Goal: Information Seeking & Learning: Learn about a topic

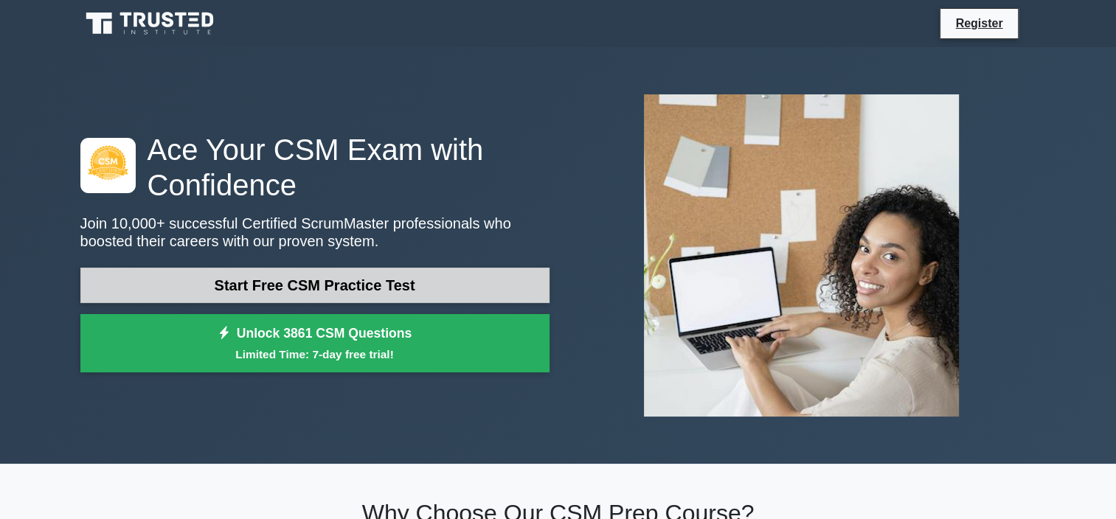
click at [362, 285] on link "Start Free CSM Practice Test" at bounding box center [314, 285] width 469 height 35
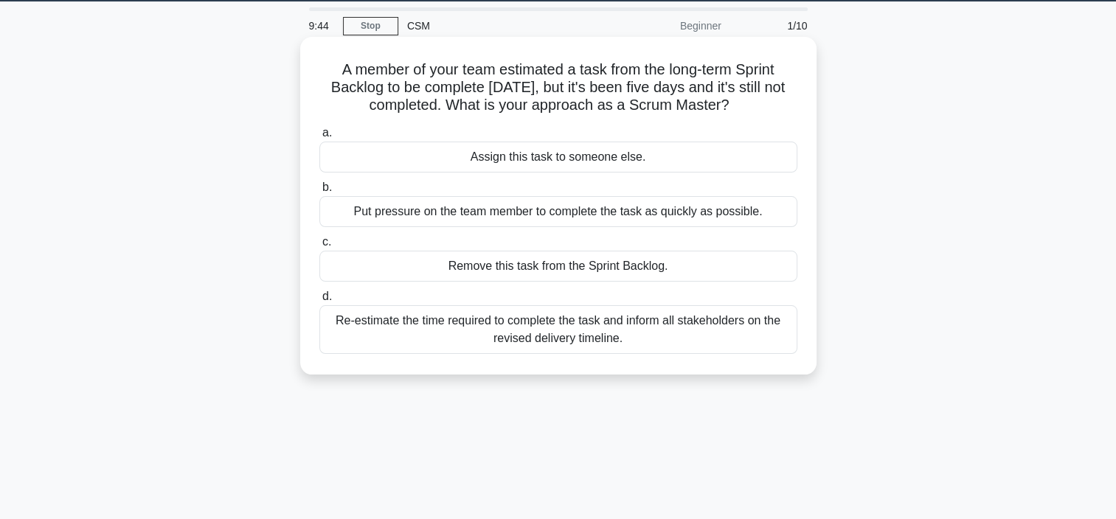
scroll to position [44, 0]
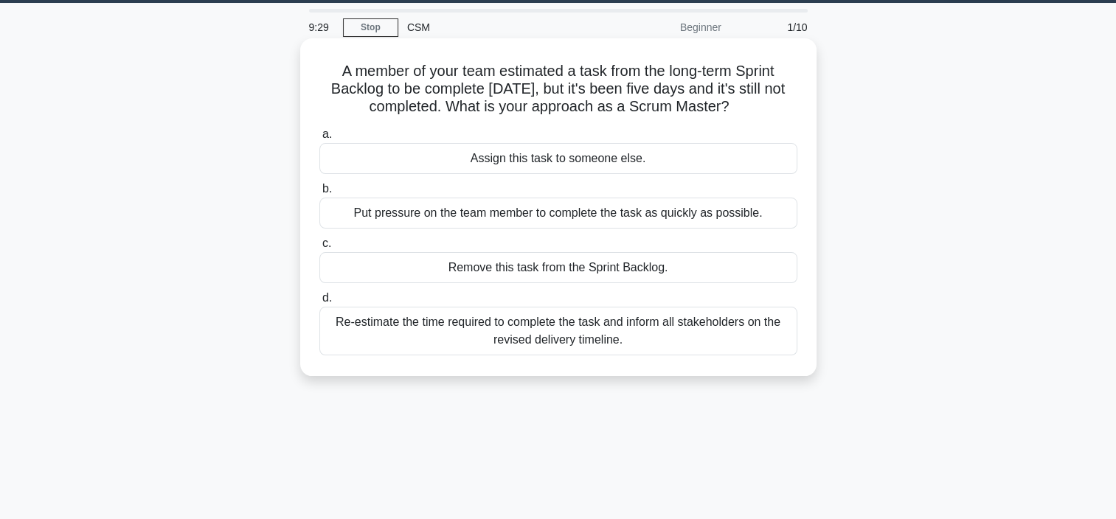
click at [372, 217] on div "Put pressure on the team member to complete the task as quickly as possible." at bounding box center [559, 213] width 478 height 31
click at [320, 194] on input "b. Put pressure on the team member to complete the task as quickly as possible." at bounding box center [320, 189] width 0 height 10
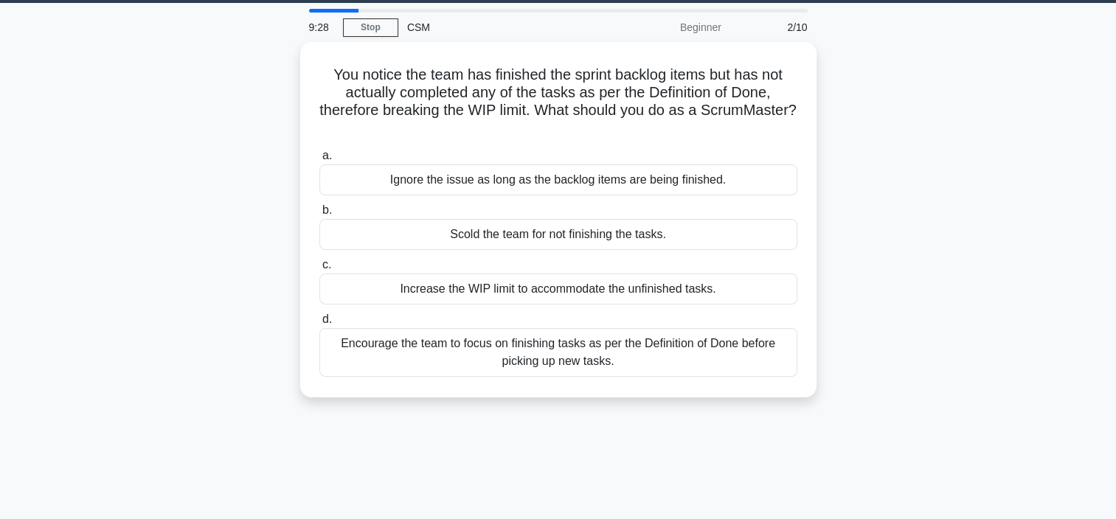
scroll to position [0, 0]
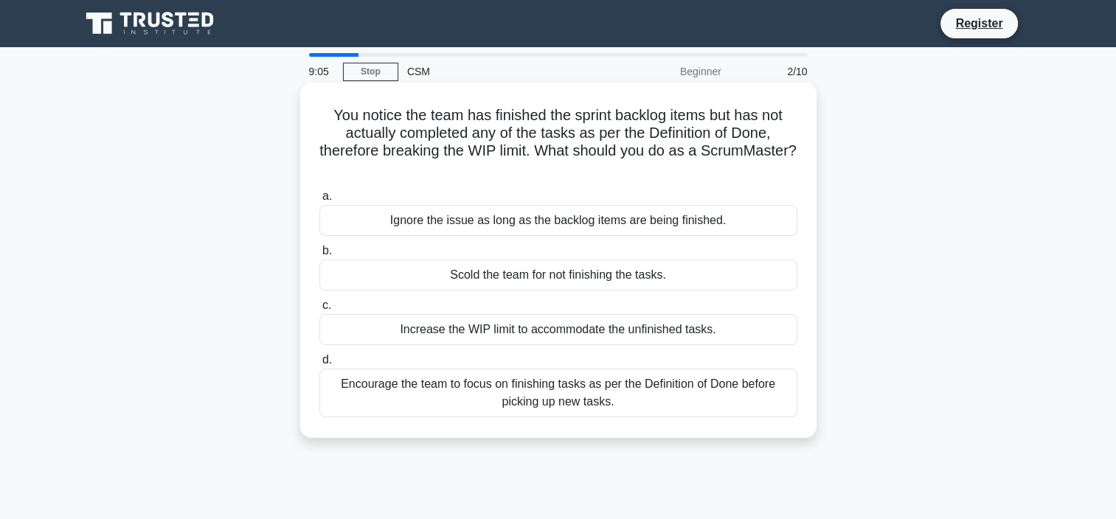
click at [339, 385] on div "Encourage the team to focus on finishing tasks as per the Definition of Done be…" at bounding box center [559, 393] width 478 height 49
click at [320, 365] on input "d. Encourage the team to focus on finishing tasks as per the Definition of Done…" at bounding box center [320, 361] width 0 height 10
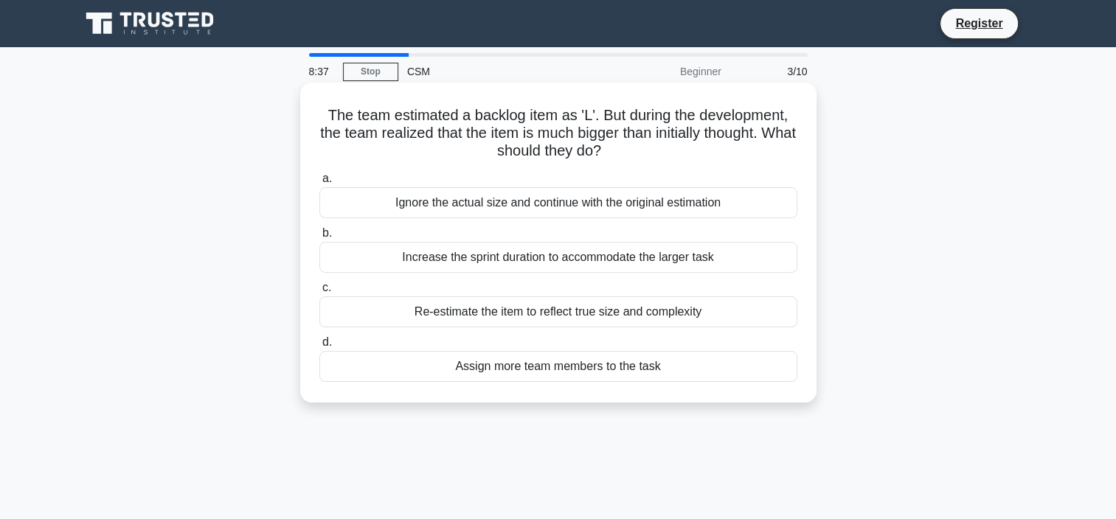
click at [354, 316] on div "Re-estimate the item to reflect true size and complexity" at bounding box center [559, 312] width 478 height 31
click at [320, 293] on input "c. Re-estimate the item to reflect true size and complexity" at bounding box center [320, 288] width 0 height 10
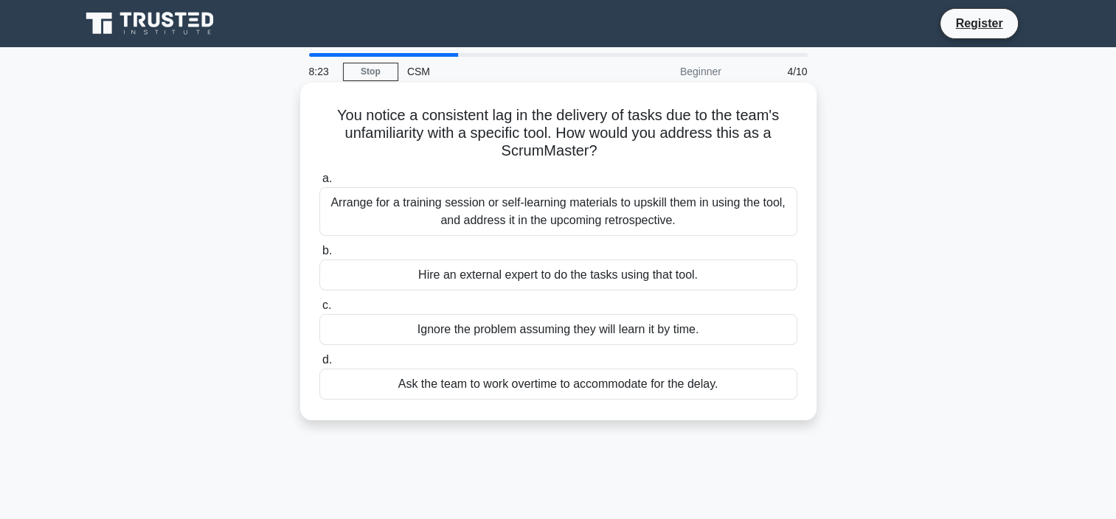
click at [378, 227] on div "Arrange for a training session or self-learning materials to upskill them in us…" at bounding box center [559, 211] width 478 height 49
click at [320, 184] on input "a. Arrange for a training session or self-learning materials to upskill them in…" at bounding box center [320, 179] width 0 height 10
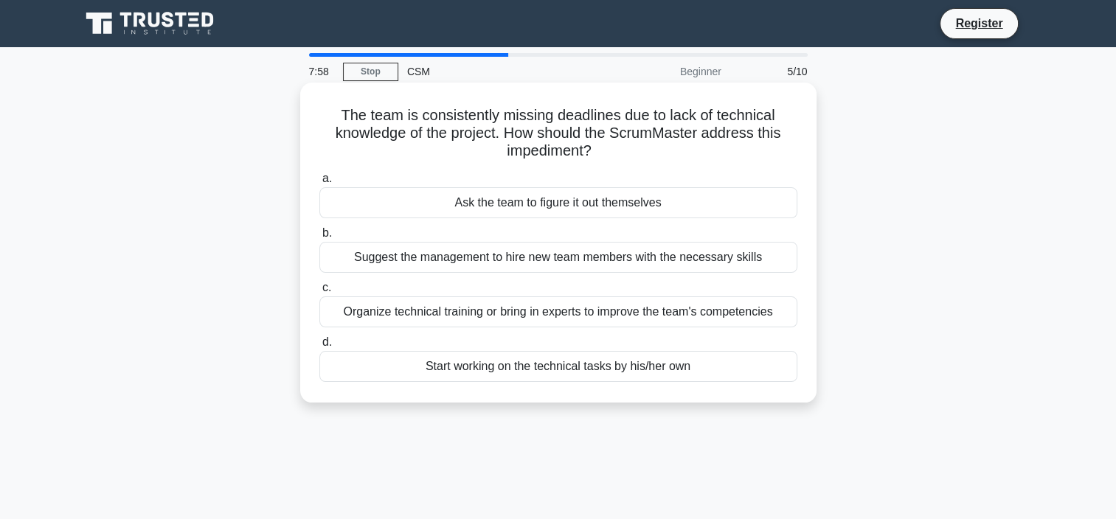
click at [348, 304] on div "Organize technical training or bring in experts to improve the team's competenc…" at bounding box center [559, 312] width 478 height 31
click at [320, 293] on input "c. Organize technical training or bring in experts to improve the team's compet…" at bounding box center [320, 288] width 0 height 10
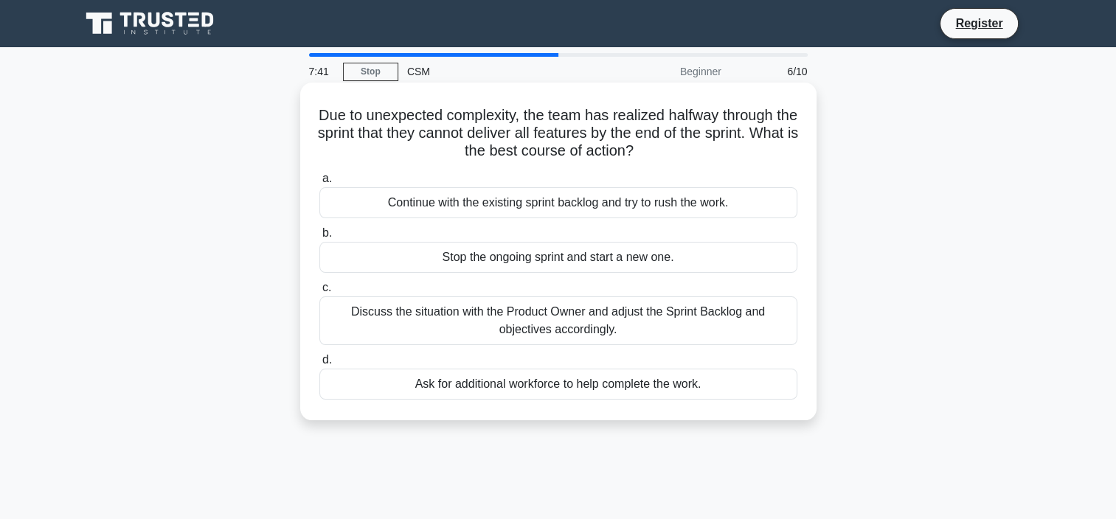
click at [345, 312] on div "Discuss the situation with the Product Owner and adjust the Sprint Backlog and …" at bounding box center [559, 321] width 478 height 49
click at [320, 293] on input "c. Discuss the situation with the Product Owner and adjust the Sprint Backlog a…" at bounding box center [320, 288] width 0 height 10
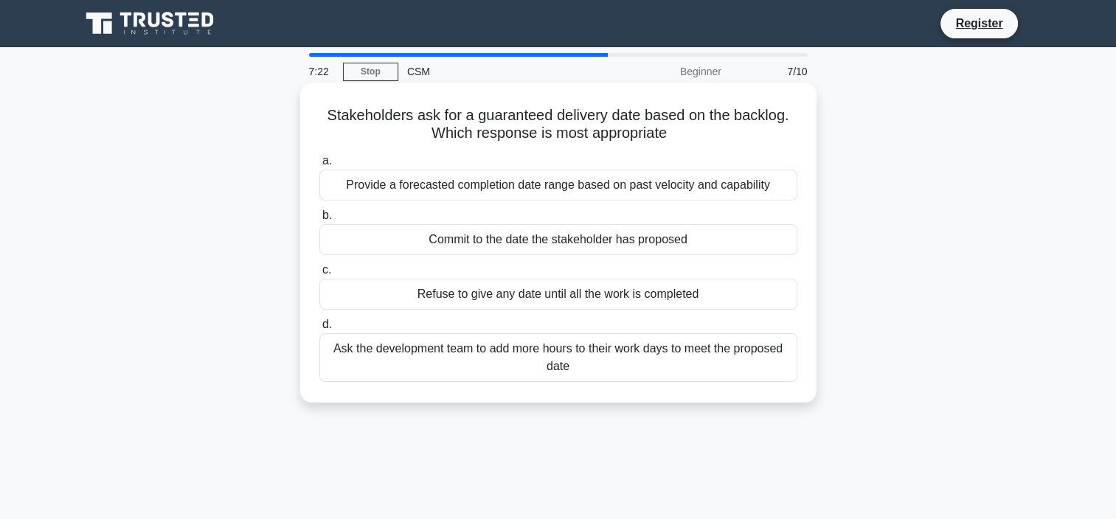
click at [386, 188] on div "Provide a forecasted completion date range based on past velocity and capability" at bounding box center [559, 185] width 478 height 31
click at [320, 166] on input "a. Provide a forecasted completion date range based on past velocity and capabi…" at bounding box center [320, 161] width 0 height 10
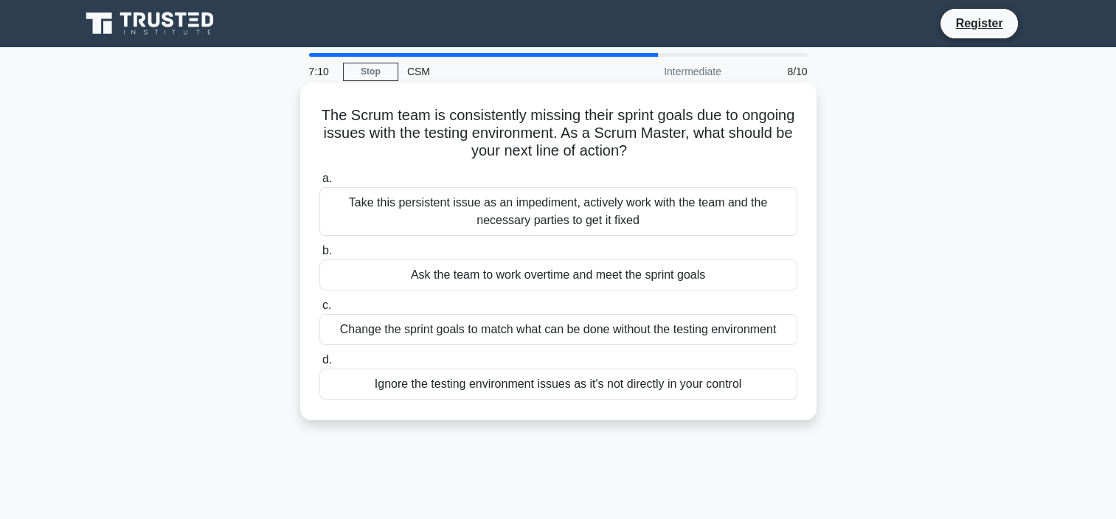
click at [366, 224] on div "Take this persistent issue as an impediment, actively work with the team and th…" at bounding box center [559, 211] width 478 height 49
click at [320, 184] on input "a. Take this persistent issue as an impediment, actively work with the team and…" at bounding box center [320, 179] width 0 height 10
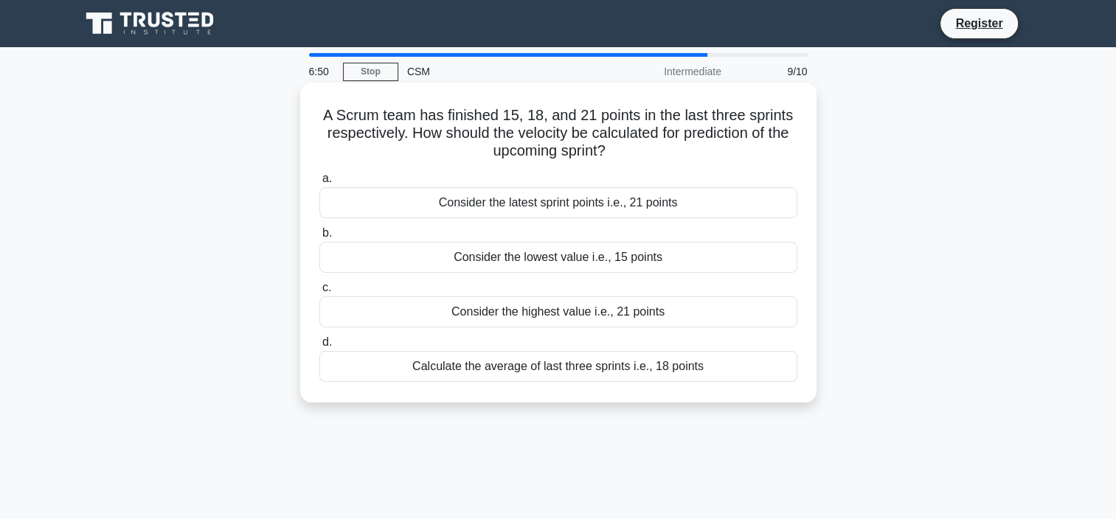
click at [345, 369] on div "Calculate the average of last three sprints i.e., 18 points" at bounding box center [559, 366] width 478 height 31
click at [320, 348] on input "d. Calculate the average of last three sprints i.e., 18 points" at bounding box center [320, 343] width 0 height 10
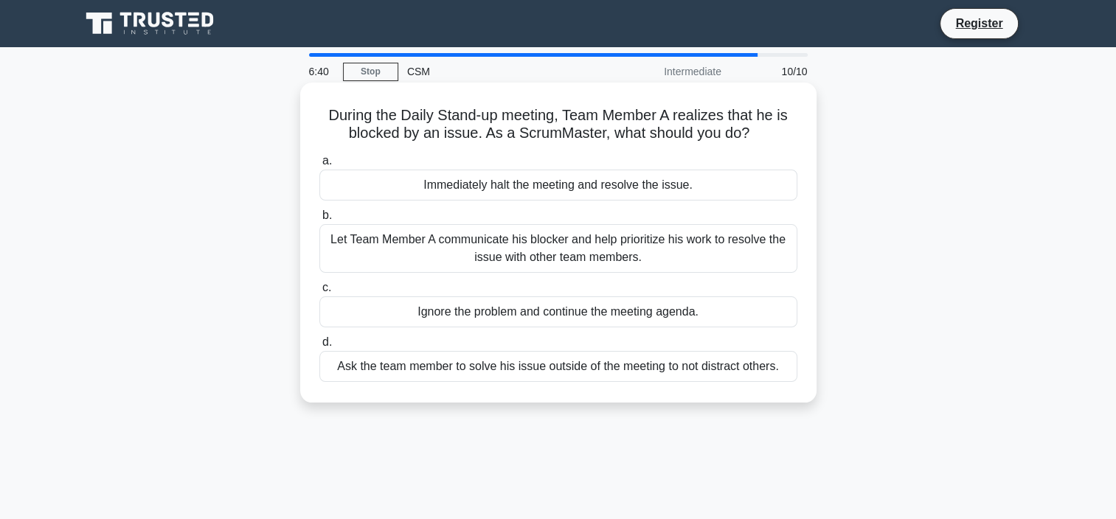
click at [370, 257] on div "Let Team Member A communicate his blocker and help prioritize his work to resol…" at bounding box center [559, 248] width 478 height 49
click at [320, 221] on input "b. Let Team Member A communicate his blocker and help prioritize his work to re…" at bounding box center [320, 216] width 0 height 10
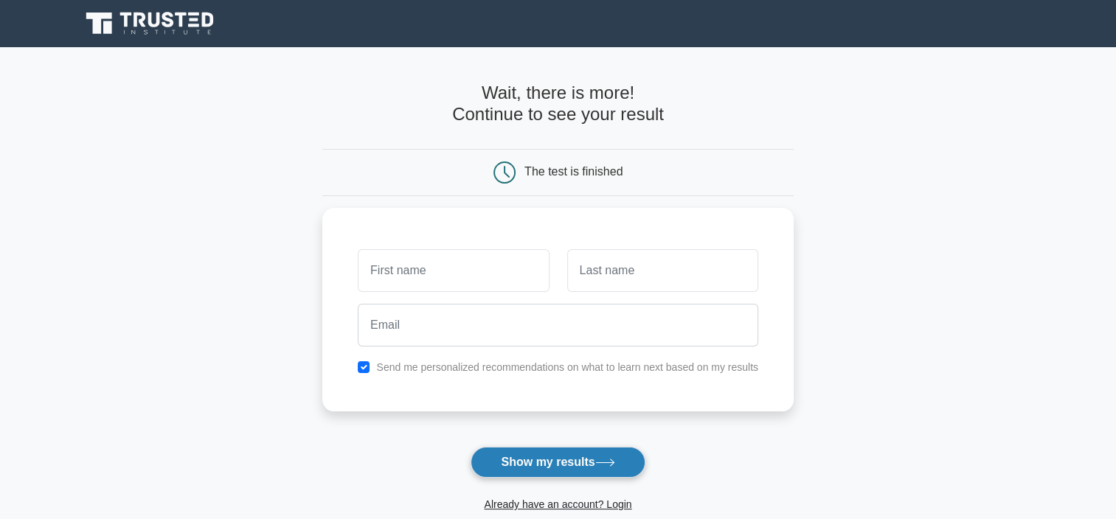
click at [522, 456] on button "Show my results" at bounding box center [558, 462] width 174 height 31
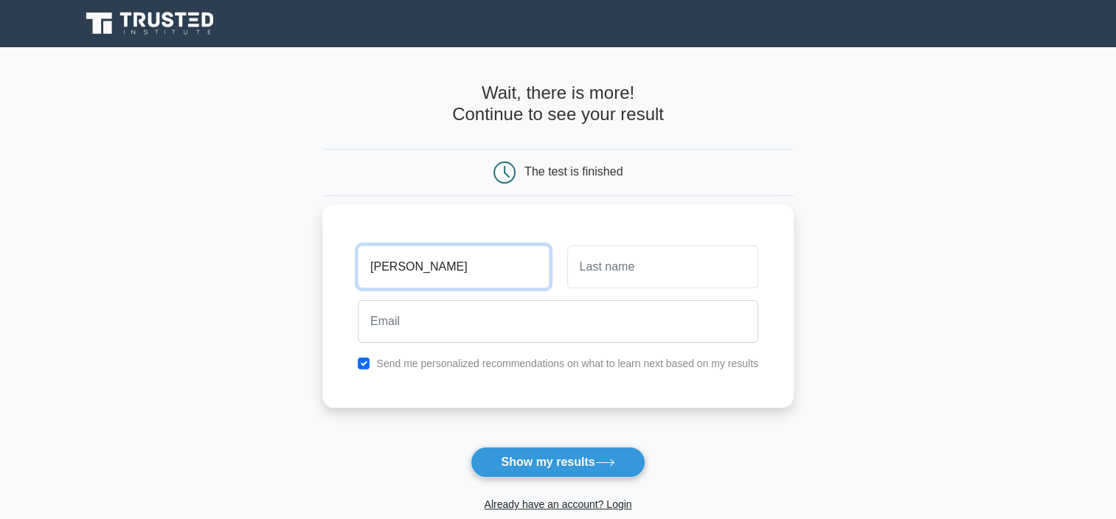
type input "sushma"
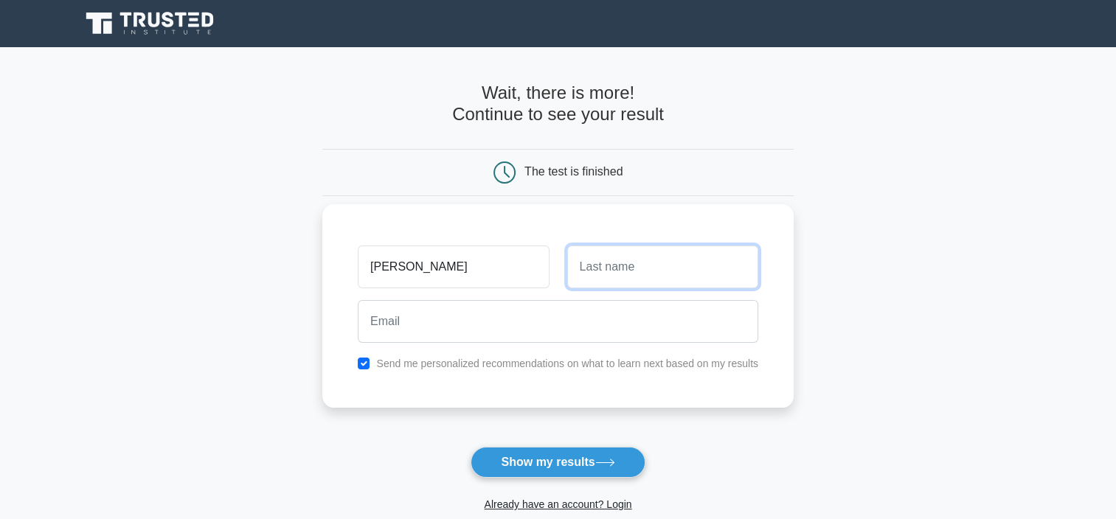
click at [643, 274] on input "text" at bounding box center [662, 267] width 191 height 43
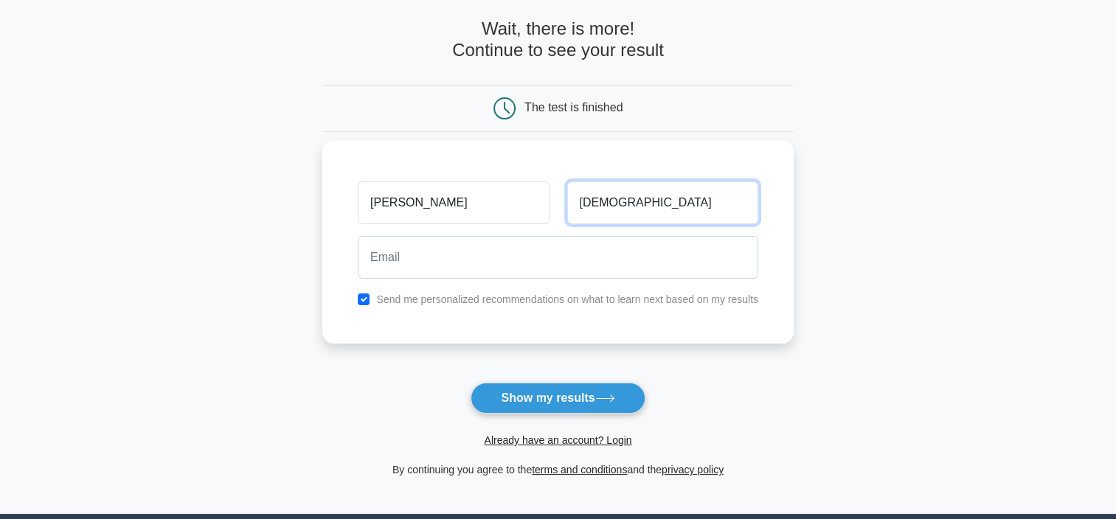
scroll to position [58, 0]
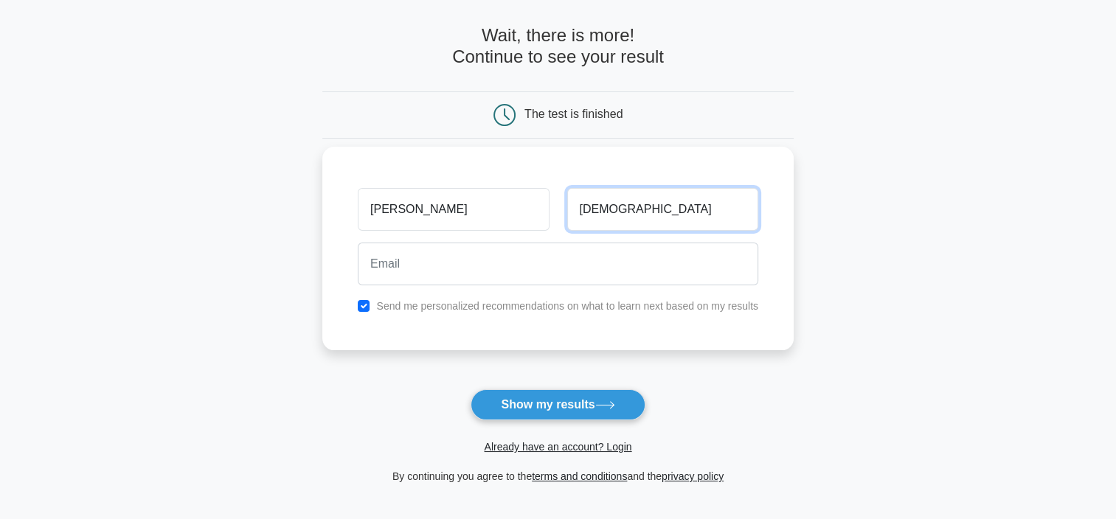
type input "vinaya"
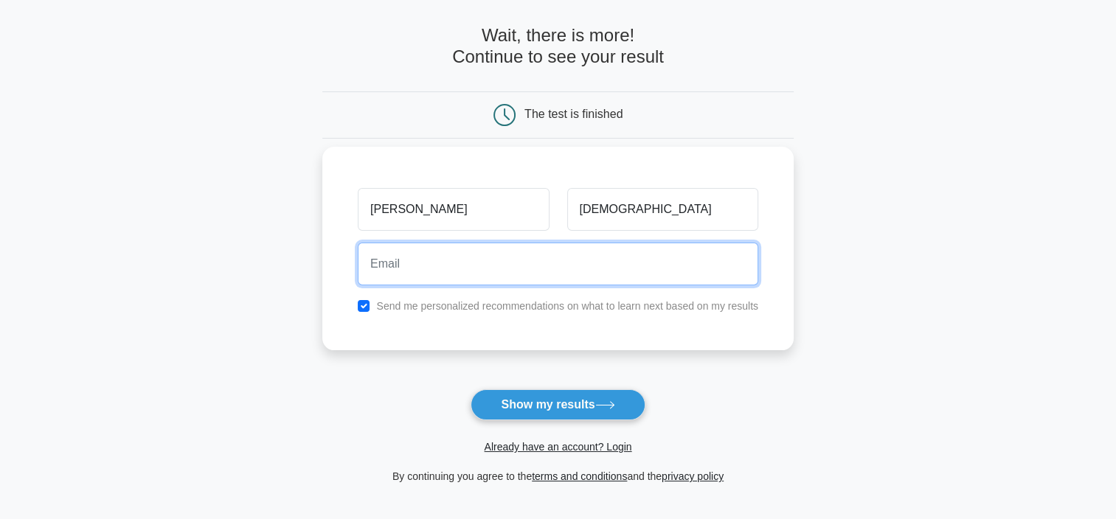
click at [426, 262] on input "email" at bounding box center [558, 264] width 401 height 43
type input "sushmavinaya@gmail.com"
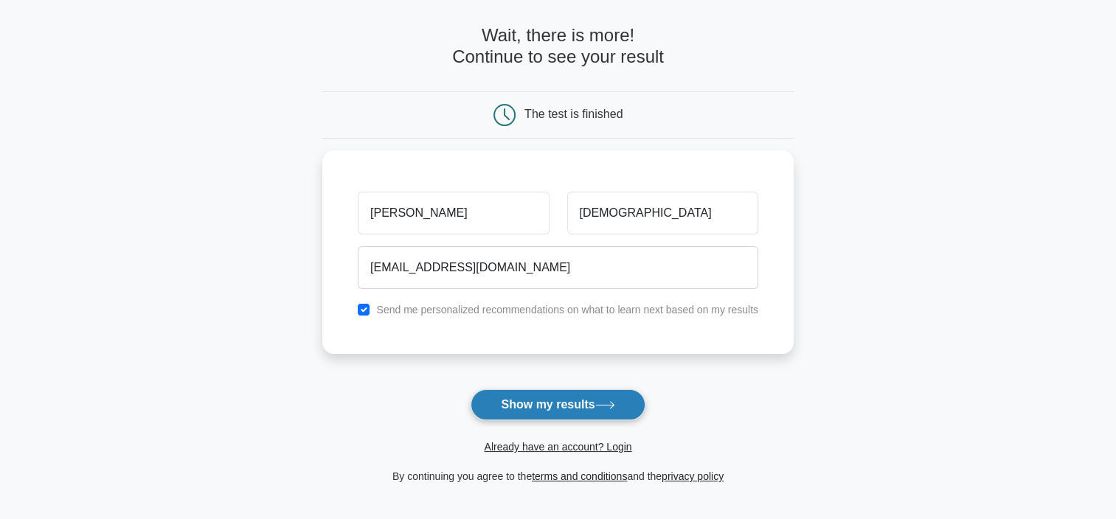
click at [525, 398] on button "Show my results" at bounding box center [558, 405] width 174 height 31
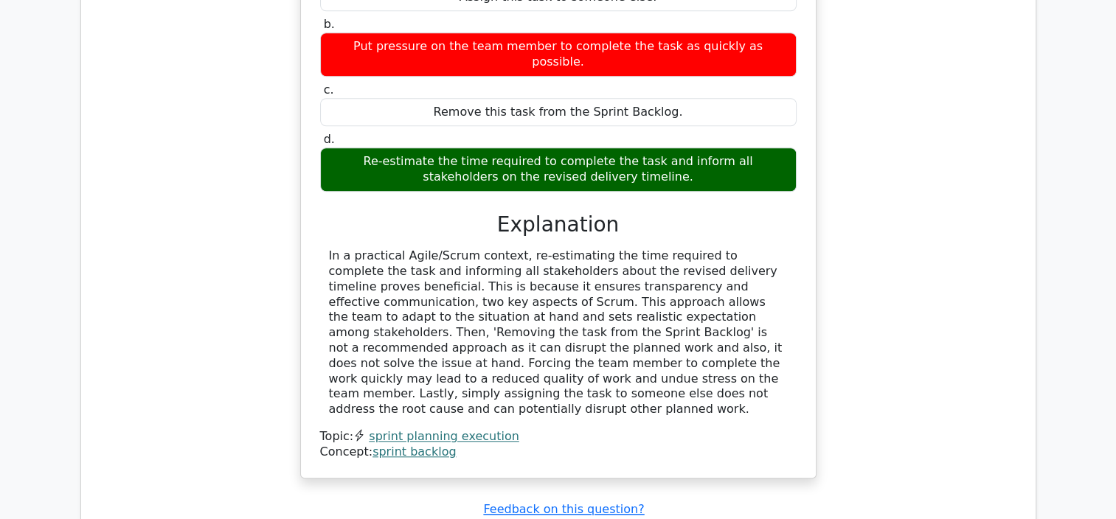
scroll to position [1275, 0]
